Goal: Find specific page/section: Find specific page/section

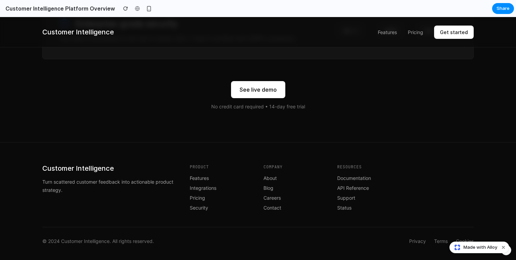
scroll to position [1198, 0]
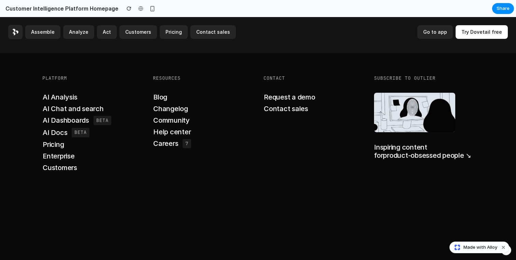
scroll to position [2343, 0]
